Goal: Information Seeking & Learning: Understand process/instructions

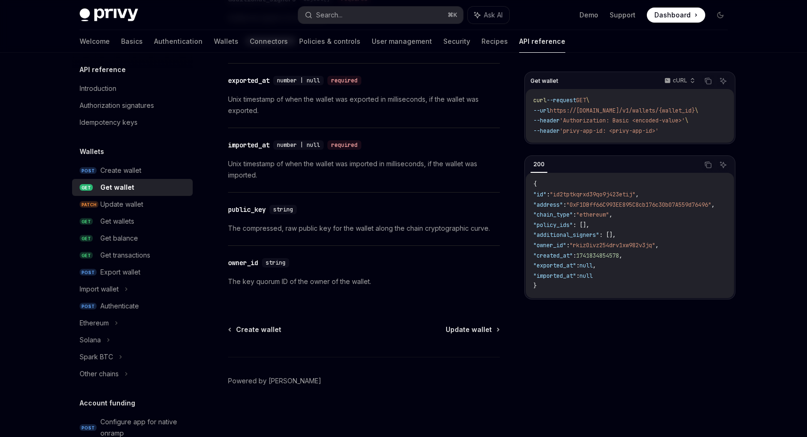
scroll to position [834, 0]
click at [136, 236] on div "Get balance" at bounding box center [119, 238] width 38 height 11
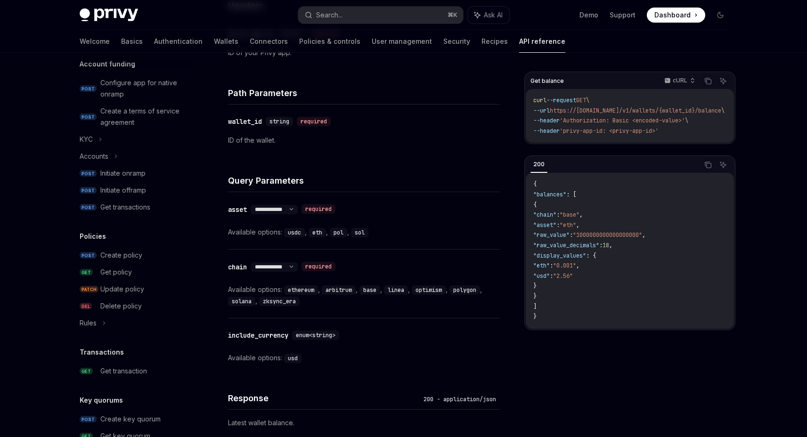
scroll to position [20, 0]
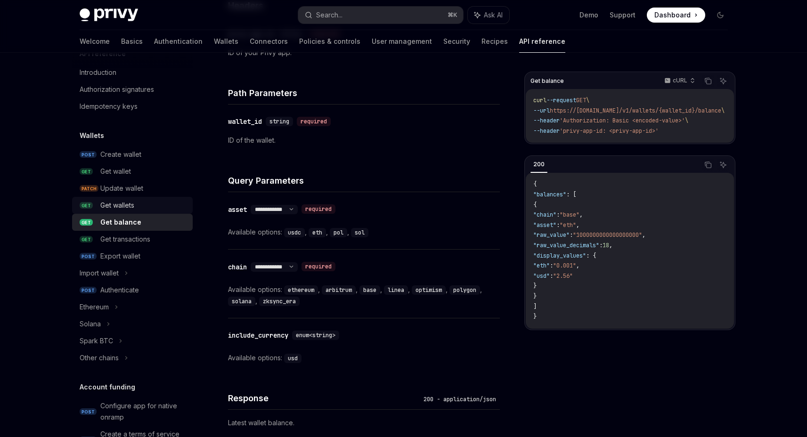
click at [143, 210] on div "Get wallets" at bounding box center [143, 205] width 87 height 11
type textarea "*"
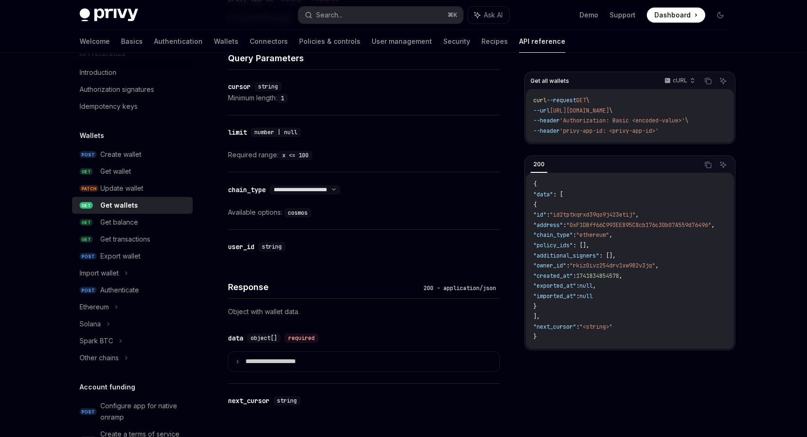
scroll to position [443, 0]
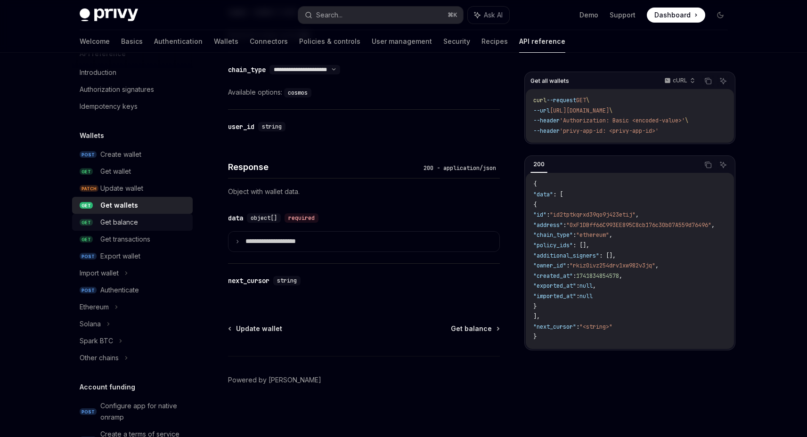
click at [124, 229] on link "GET Get balance" at bounding box center [132, 222] width 121 height 17
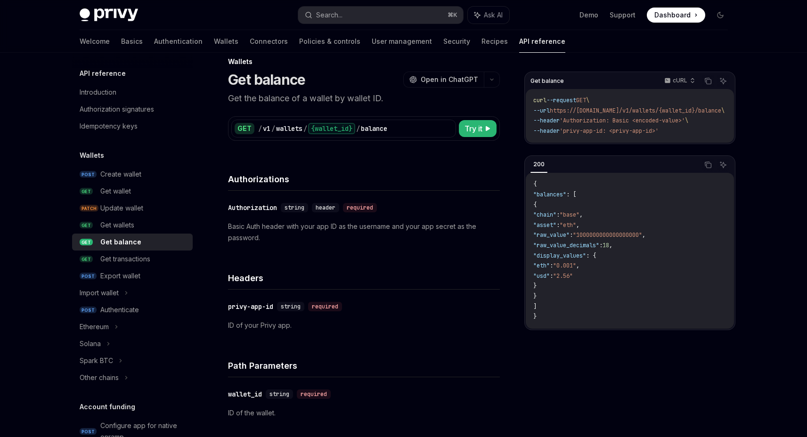
scroll to position [16, 0]
type textarea "*"
